Goal: Check status

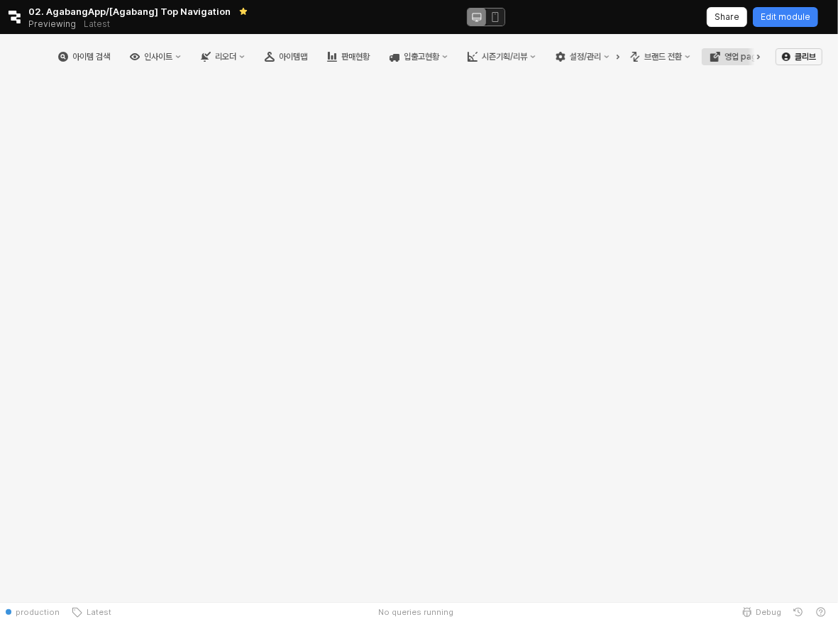
click at [716, 57] on icon "영업 page" at bounding box center [718, 55] width 6 height 6
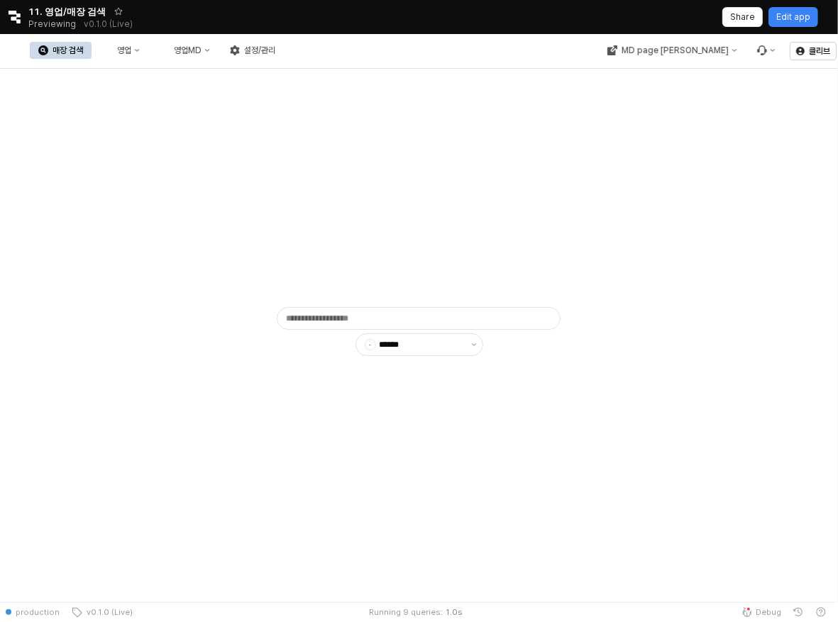
click at [83, 51] on div "매장 검색" at bounding box center [68, 50] width 31 height 10
click at [131, 51] on div "영업" at bounding box center [124, 50] width 14 height 10
click at [690, 52] on div "MD page [PERSON_NAME]" at bounding box center [675, 50] width 107 height 10
click at [715, 97] on div "아가방" at bounding box center [707, 99] width 87 height 11
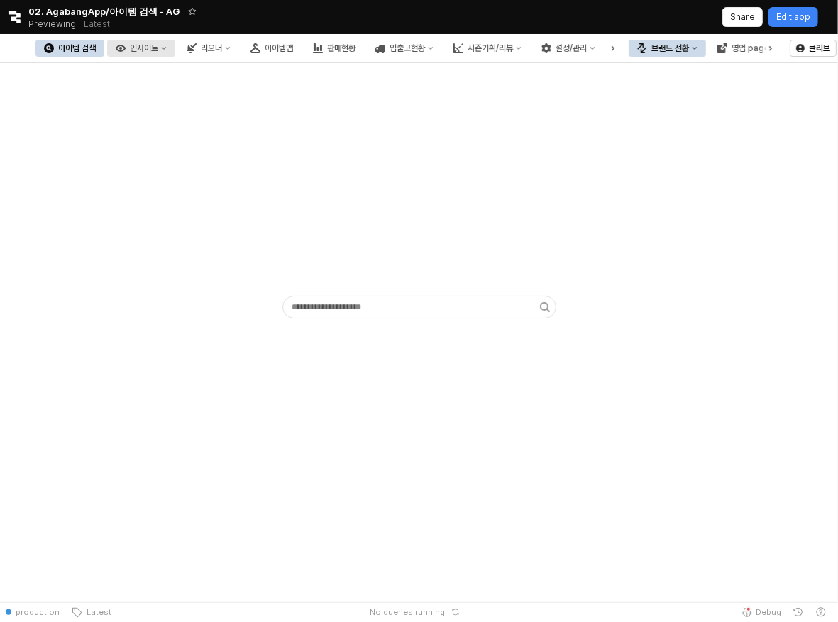
click at [175, 52] on button "인사이트" at bounding box center [141, 48] width 68 height 17
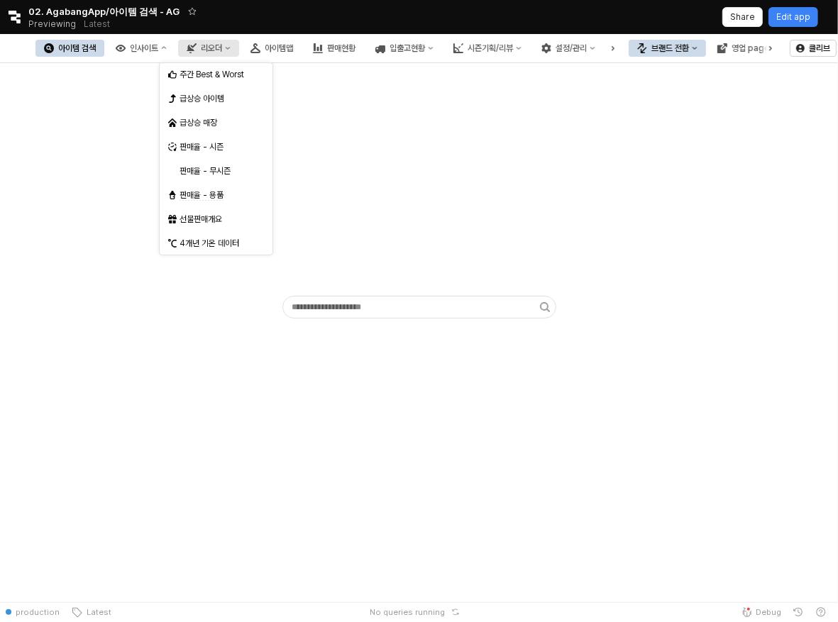
click at [194, 45] on icon "리오더" at bounding box center [191, 48] width 8 height 6
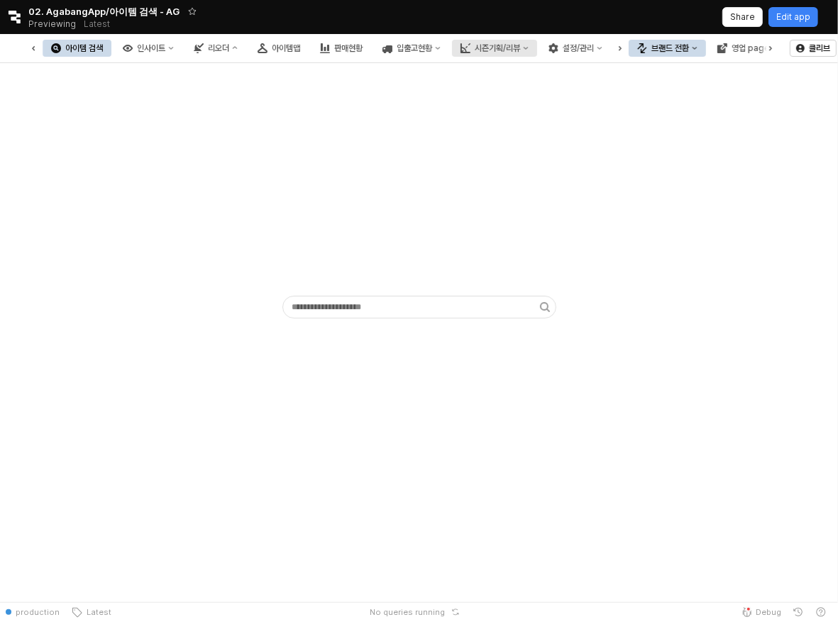
scroll to position [0, 49]
click at [741, 50] on div "영업 page" at bounding box center [751, 48] width 38 height 10
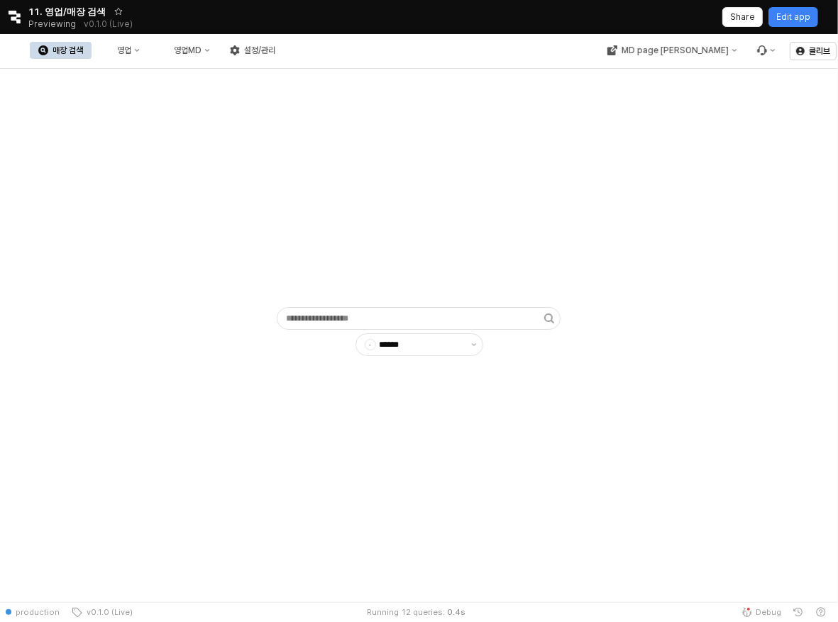
click at [92, 55] on button "매장 검색" at bounding box center [61, 50] width 62 height 17
click at [148, 55] on button "영업" at bounding box center [121, 50] width 54 height 17
click at [279, 80] on div "목표매출 달성현황" at bounding box center [280, 75] width 76 height 11
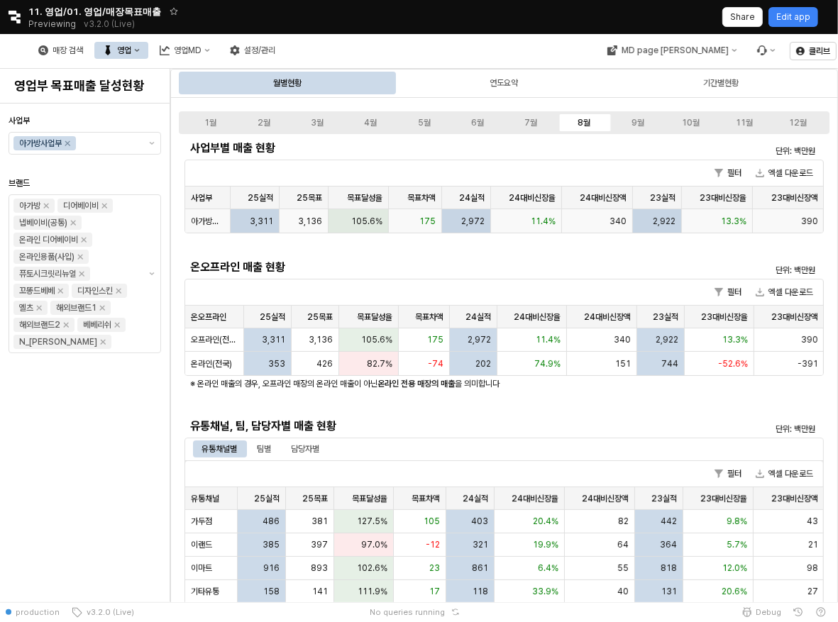
click at [304, 218] on span "3,136" at bounding box center [310, 220] width 24 height 11
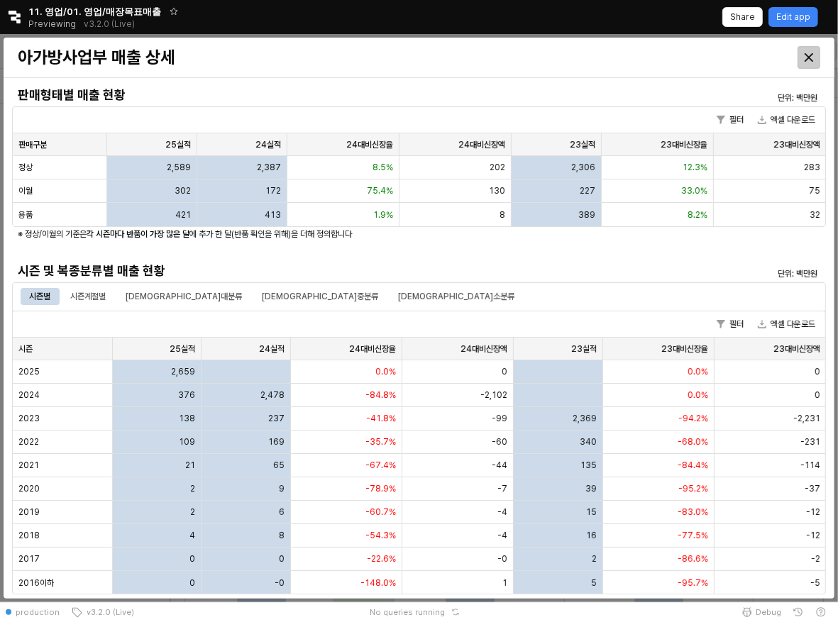
click at [811, 54] on icon "Close" at bounding box center [809, 57] width 9 height 9
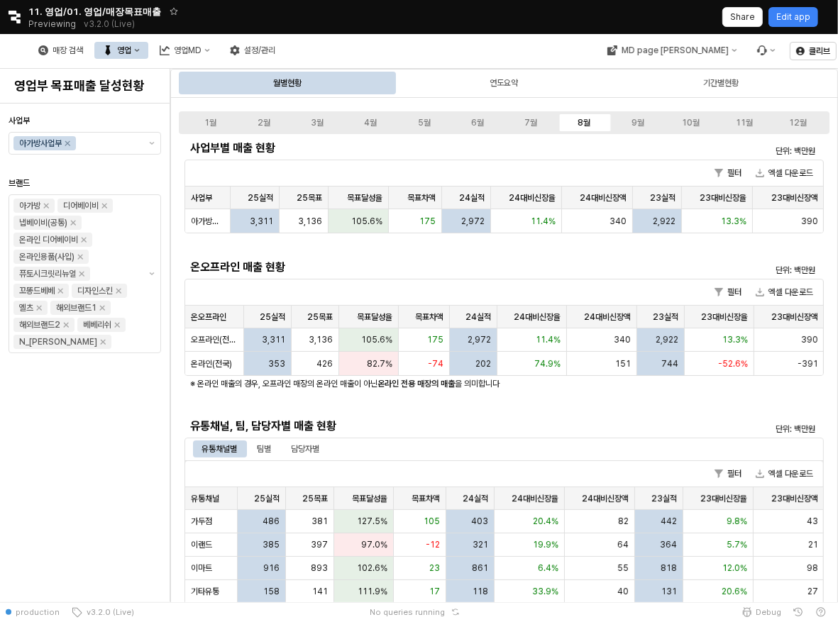
click at [320, 370] on div "426" at bounding box center [316, 363] width 48 height 23
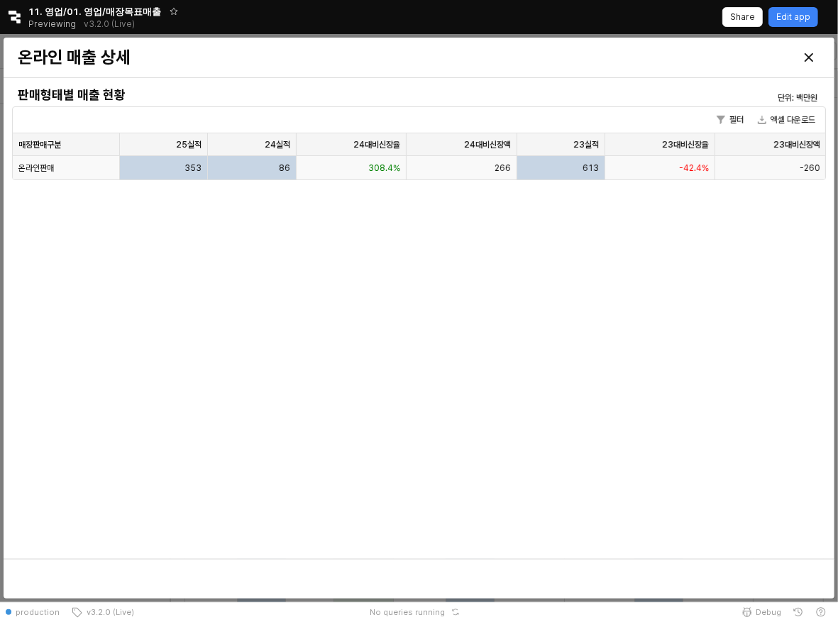
click at [252, 170] on div "86" at bounding box center [252, 167] width 88 height 23
click at [139, 148] on div "25실적 25실적" at bounding box center [164, 144] width 88 height 23
click at [128, 170] on div "353" at bounding box center [164, 167] width 88 height 23
click at [87, 166] on div "온라인판매" at bounding box center [66, 167] width 107 height 23
click at [808, 57] on icon "Close" at bounding box center [809, 57] width 9 height 9
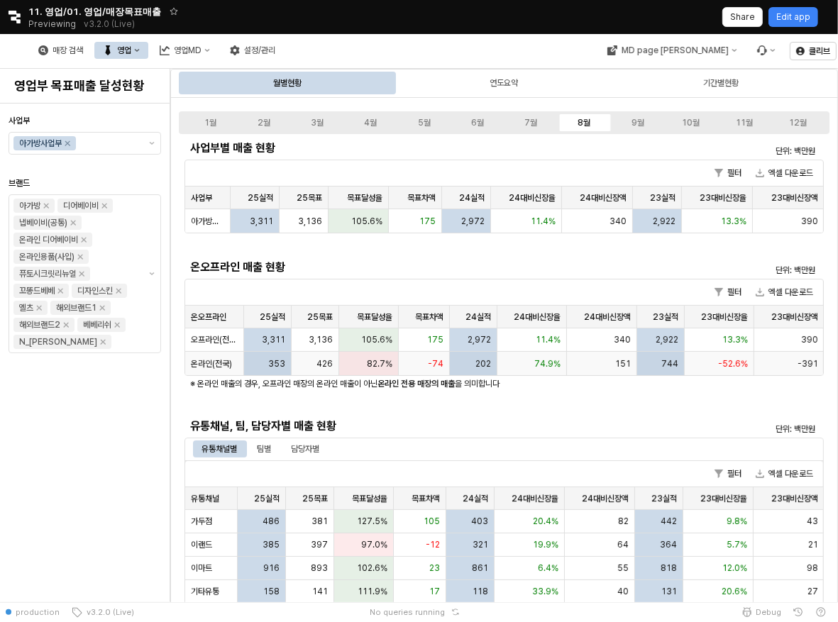
click at [319, 368] on span "426" at bounding box center [325, 363] width 16 height 11
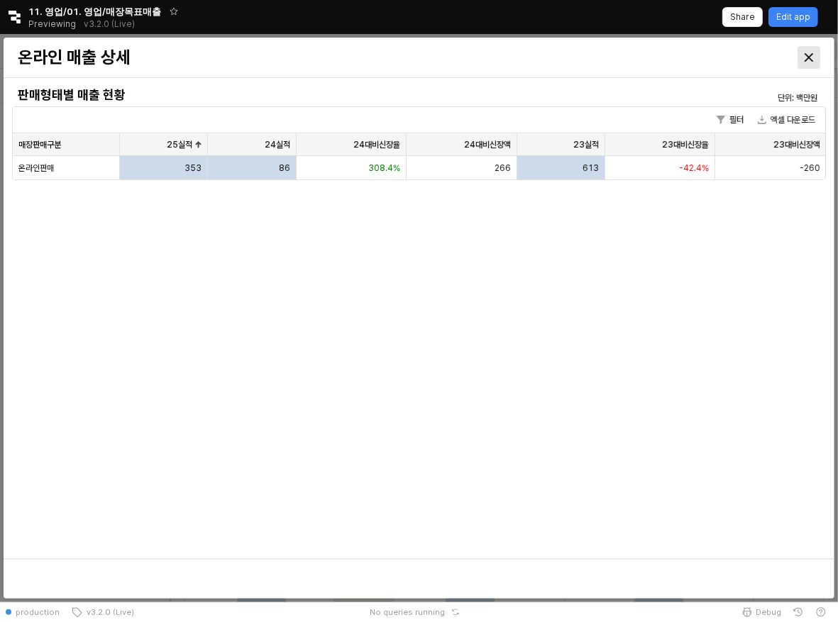
click at [806, 54] on icon "Close" at bounding box center [809, 57] width 9 height 9
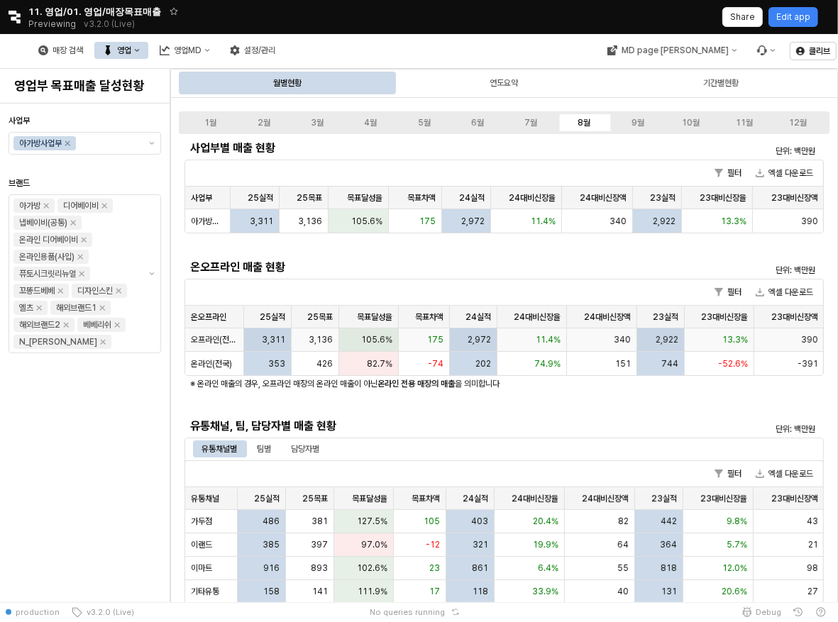
click at [336, 339] on div "3,136" at bounding box center [316, 340] width 48 height 23
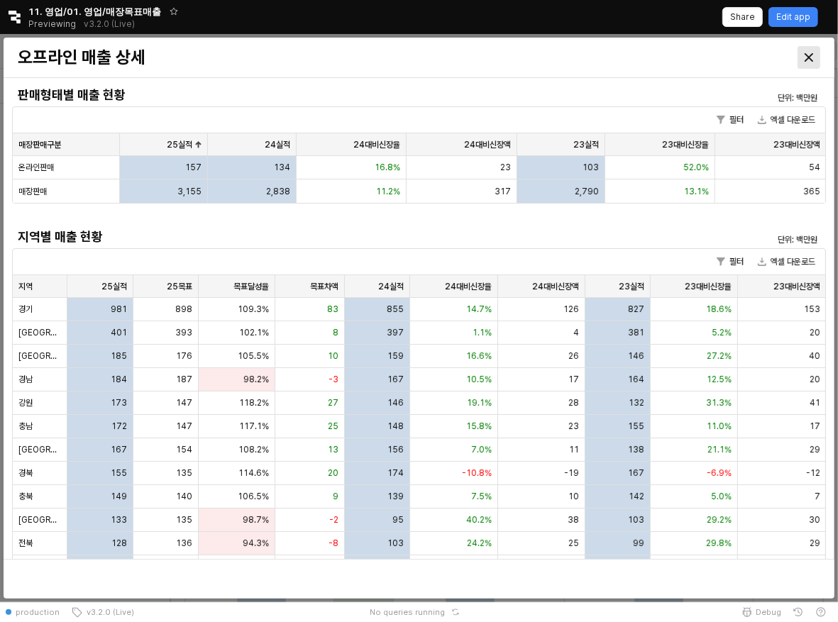
click at [805, 56] on icon "Close" at bounding box center [809, 57] width 9 height 9
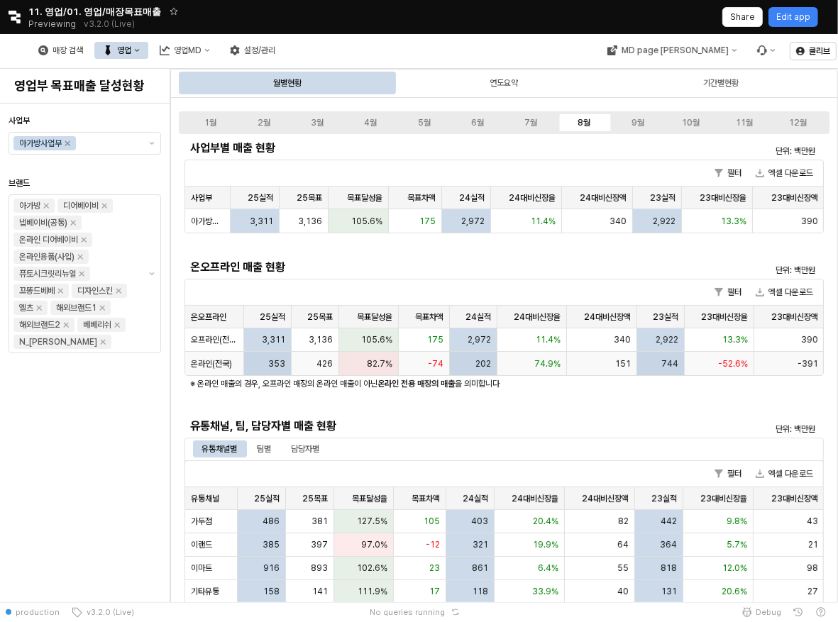
click at [365, 363] on div "82.7%" at bounding box center [368, 363] width 59 height 23
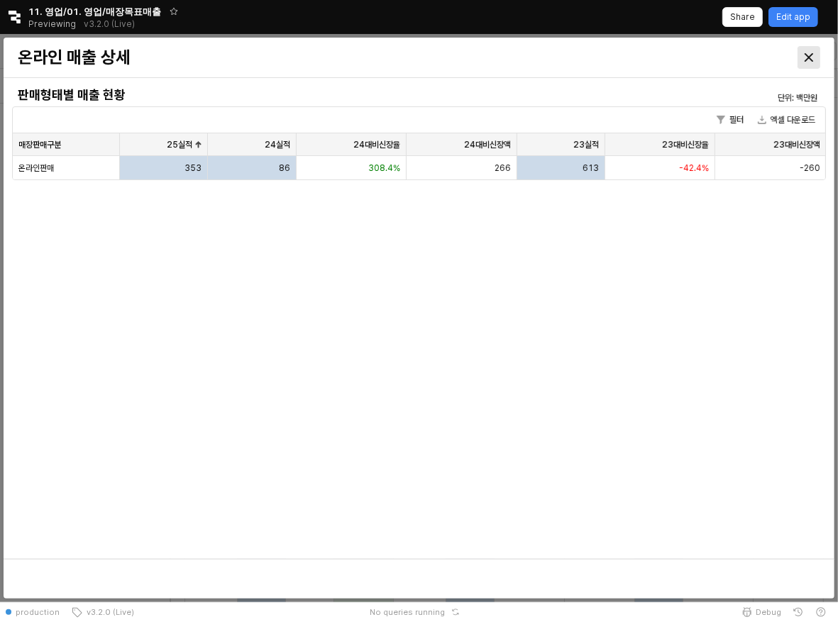
click at [806, 53] on div "Close" at bounding box center [808, 57] width 21 height 21
